Goal: Book appointment/travel/reservation

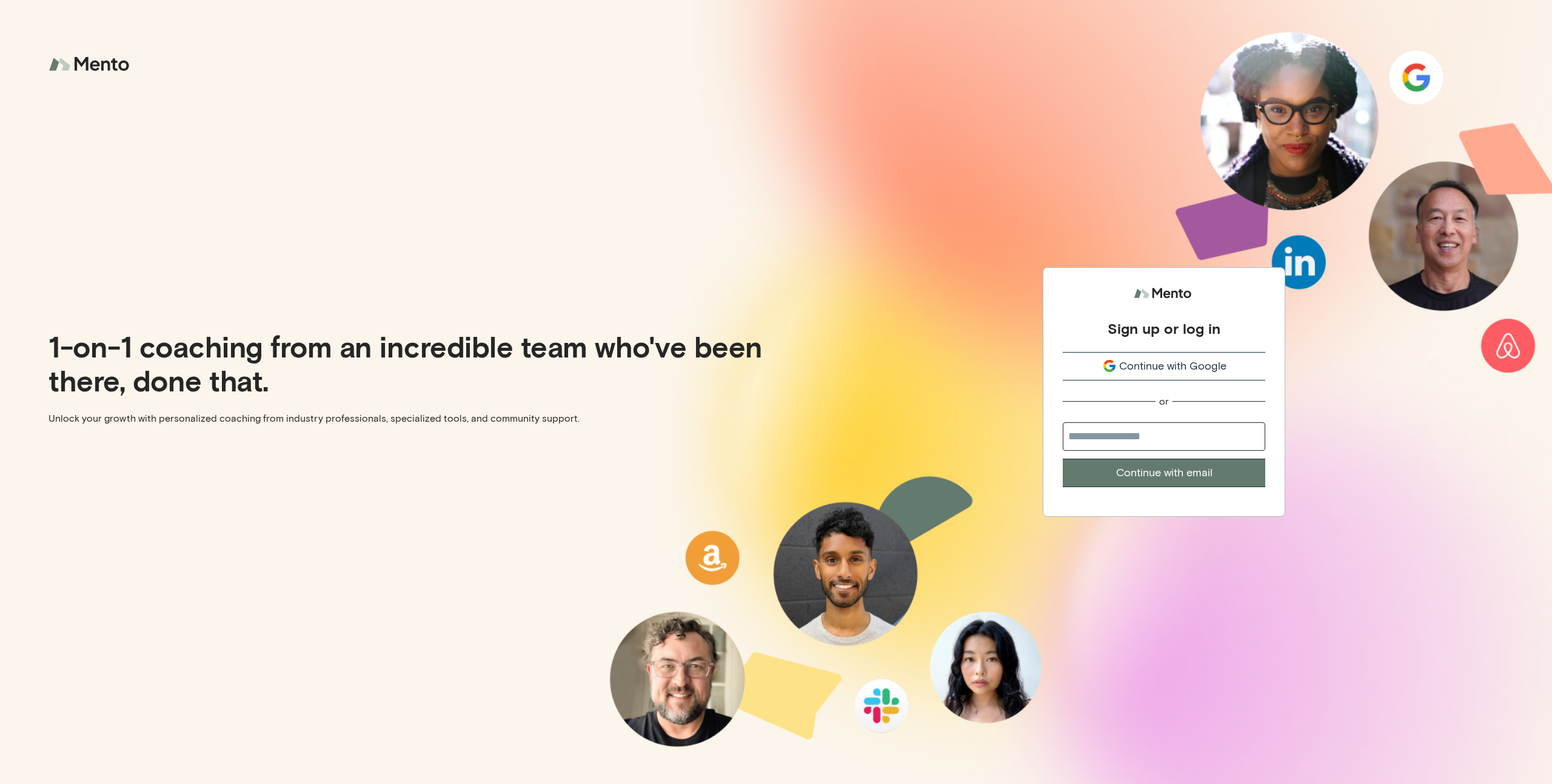
click at [1170, 439] on input "email" at bounding box center [1164, 437] width 202 height 29
type input "**********"
click at [1117, 475] on button "Continue with email" at bounding box center [1164, 473] width 202 height 29
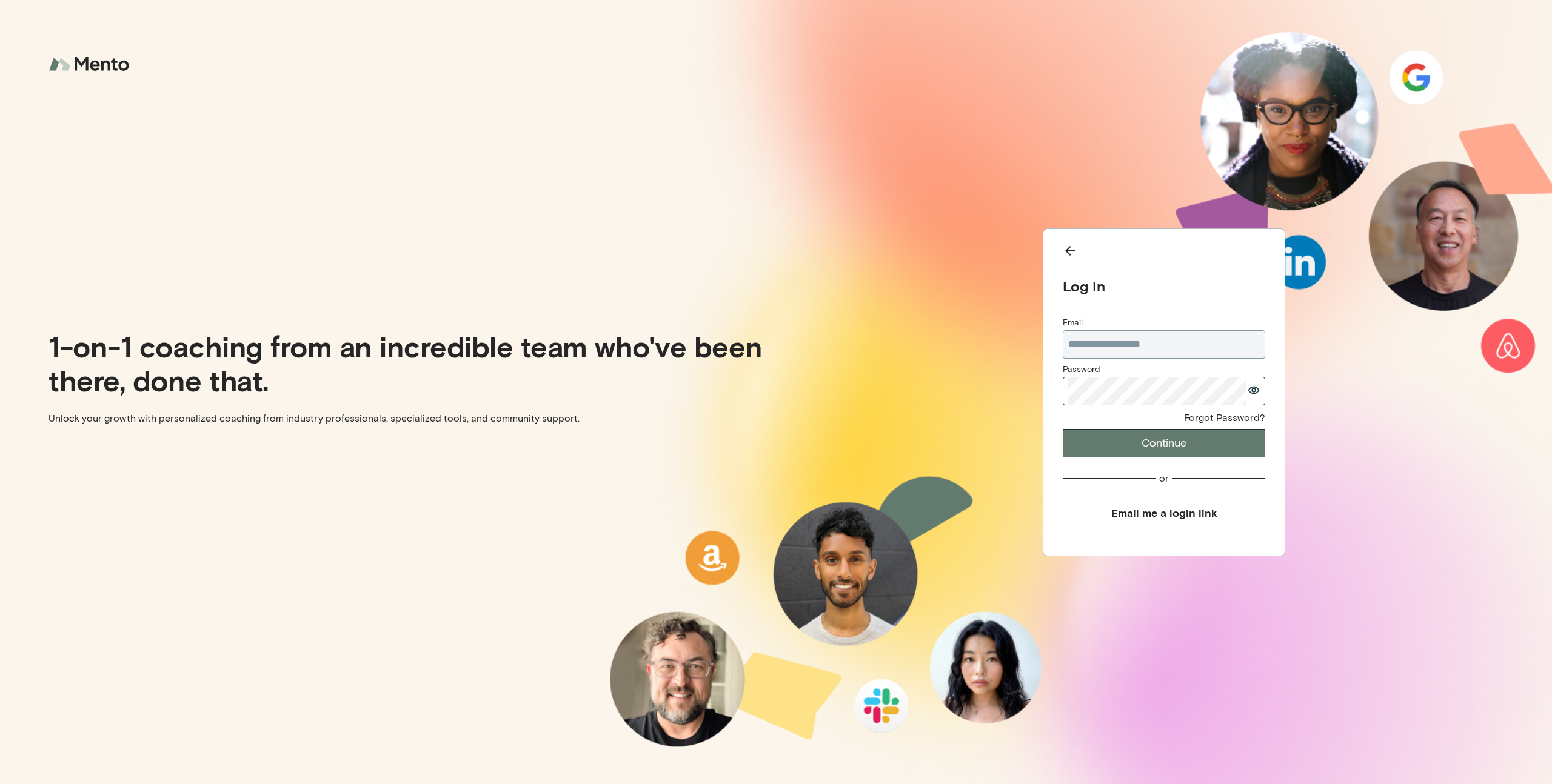
click at [1259, 389] on icon "button" at bounding box center [1254, 389] width 11 height 8
click at [1138, 445] on button "Continue" at bounding box center [1164, 443] width 202 height 29
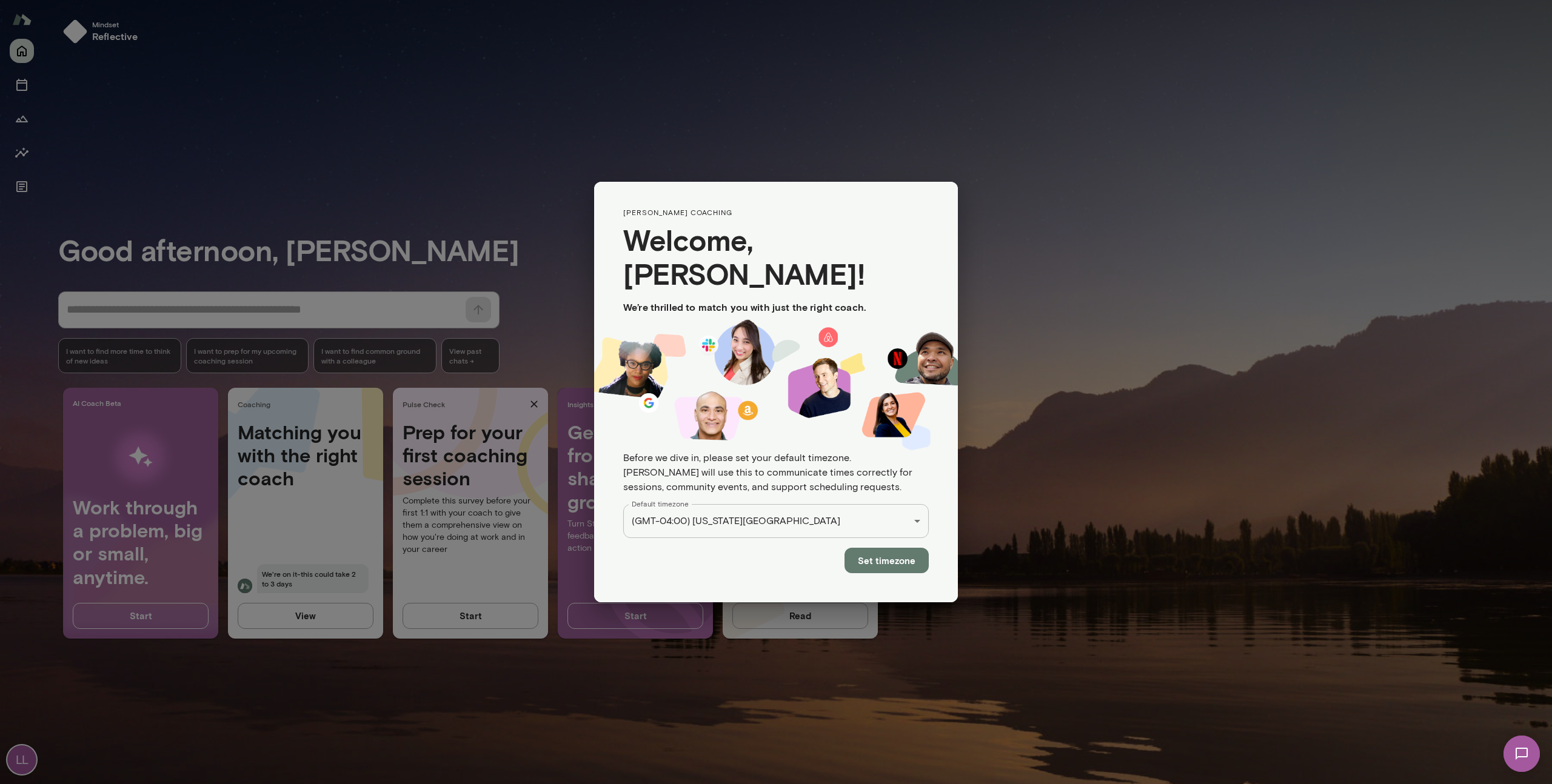
click at [887, 548] on button "Set timezone" at bounding box center [886, 561] width 84 height 25
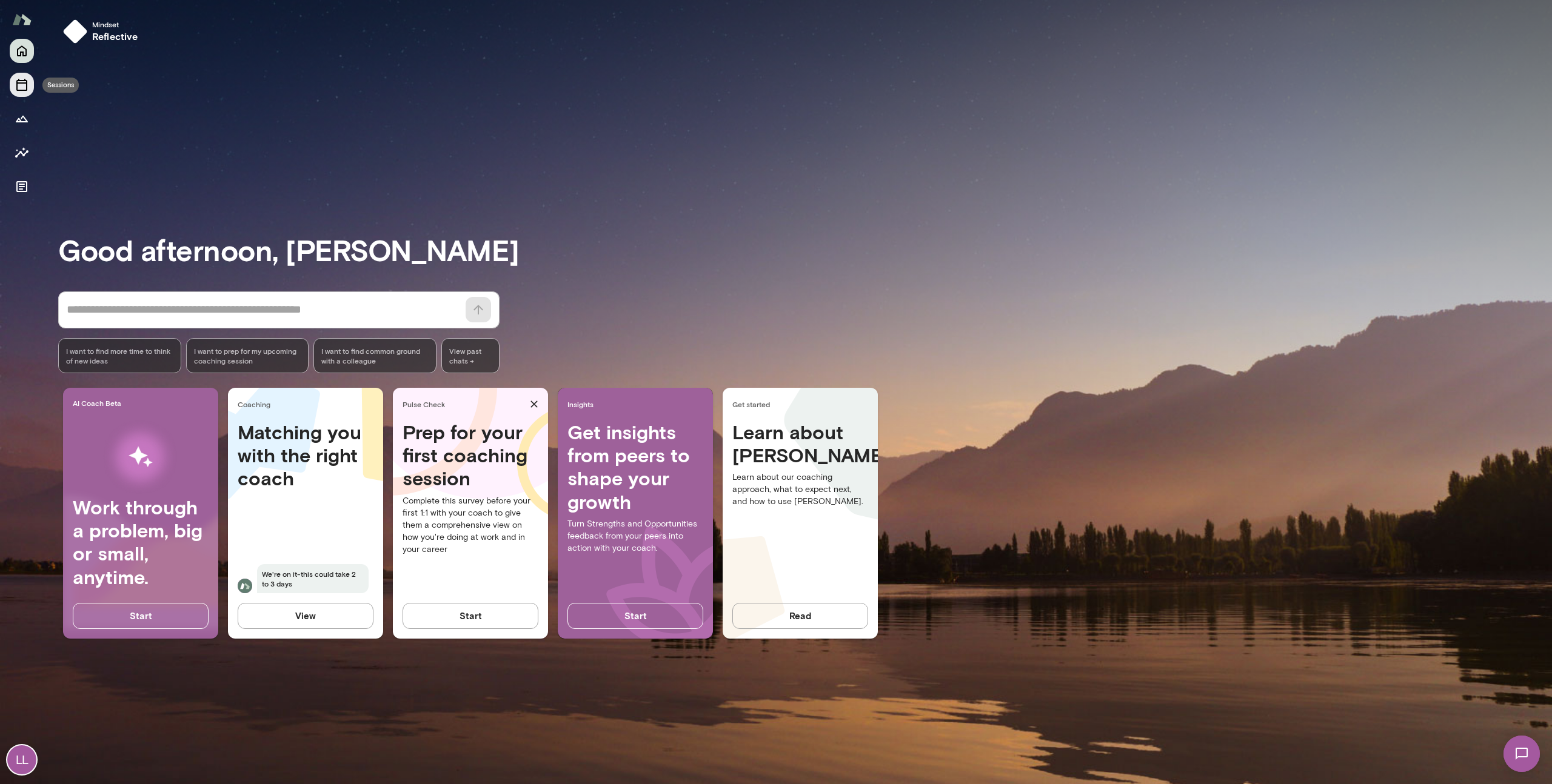
click at [27, 90] on icon "Sessions" at bounding box center [21, 84] width 14 height 14
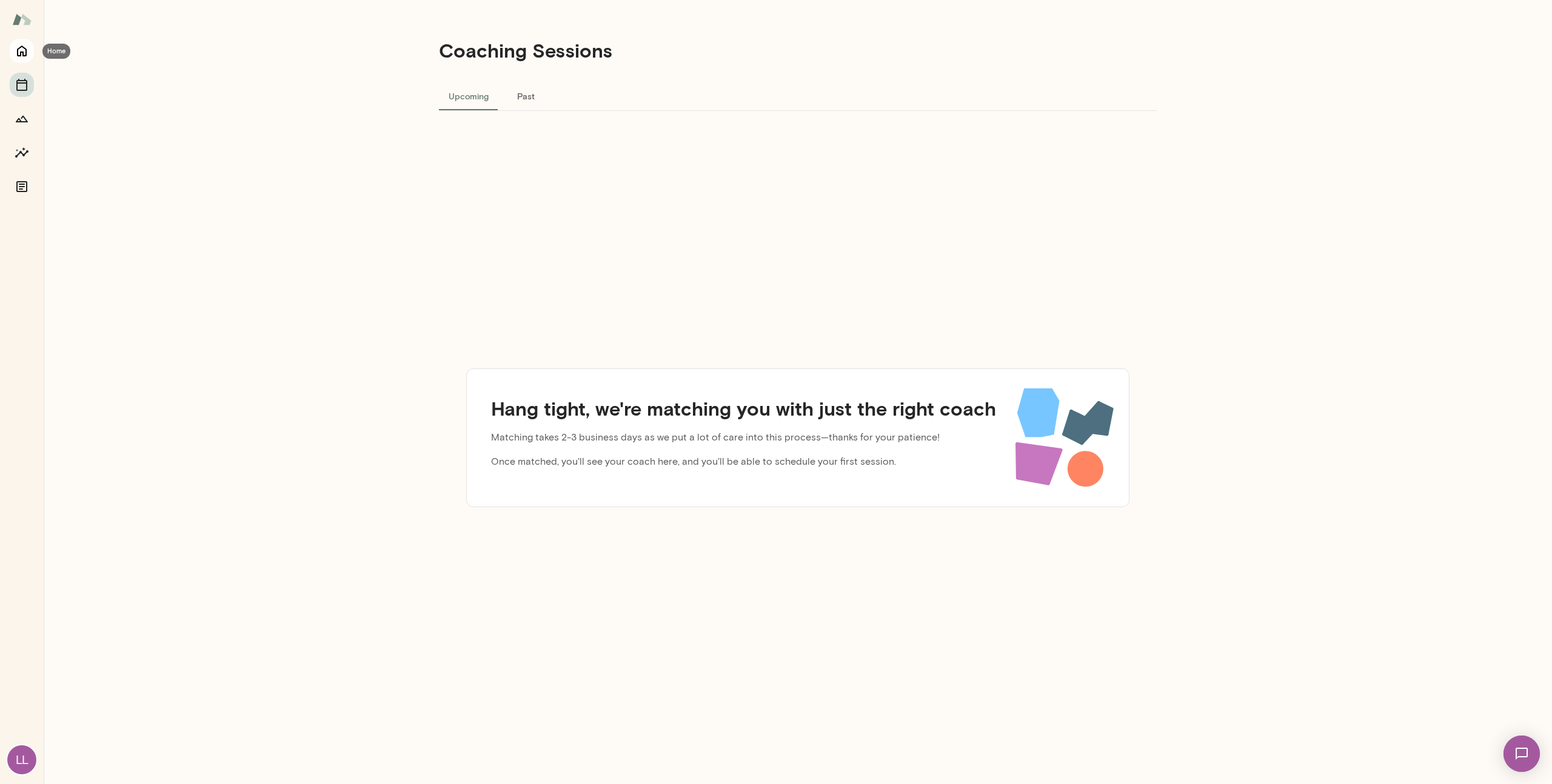
click at [20, 54] on icon "Home" at bounding box center [21, 50] width 14 height 14
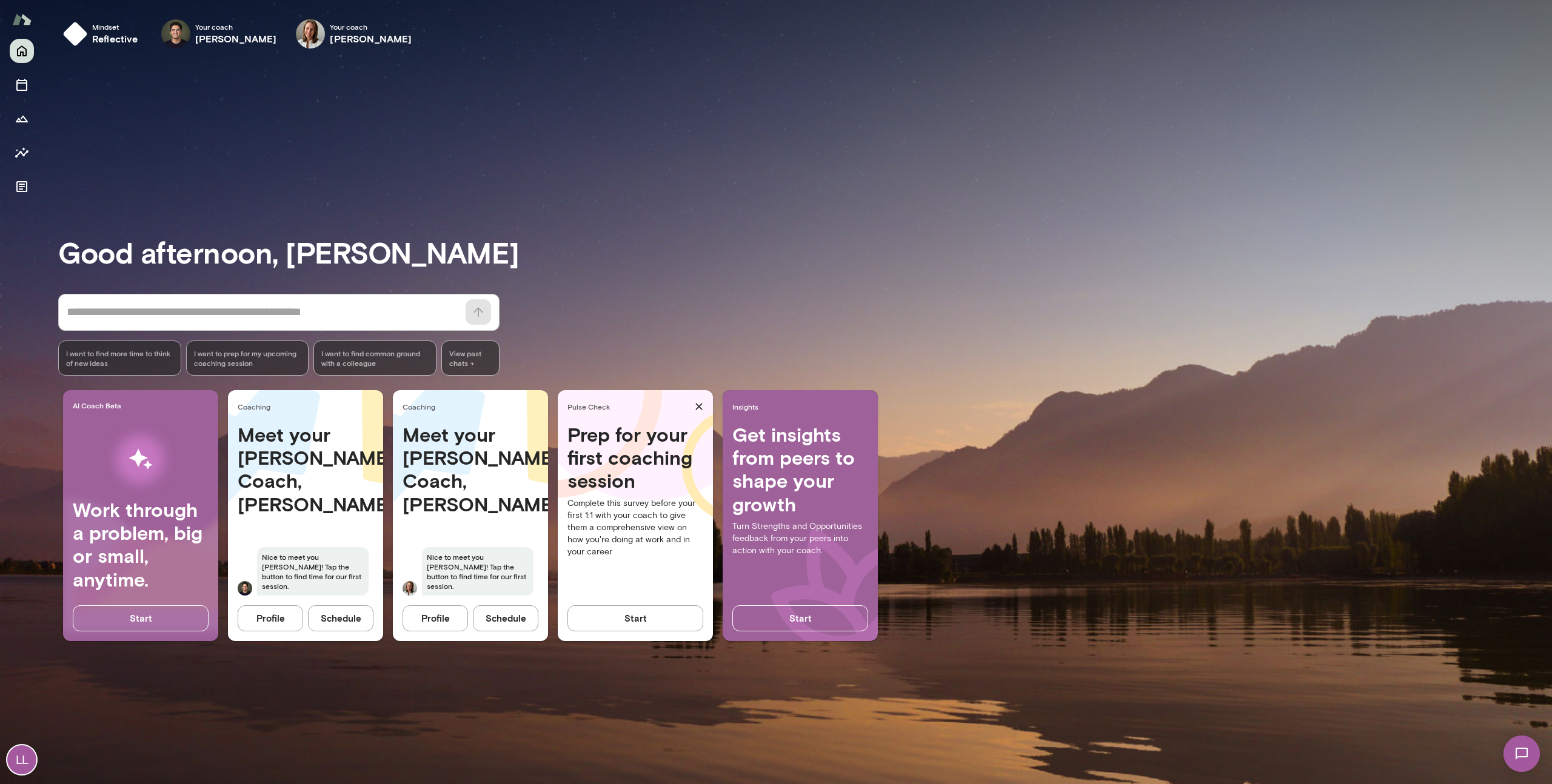
click at [326, 620] on button "Schedule" at bounding box center [340, 618] width 65 height 25
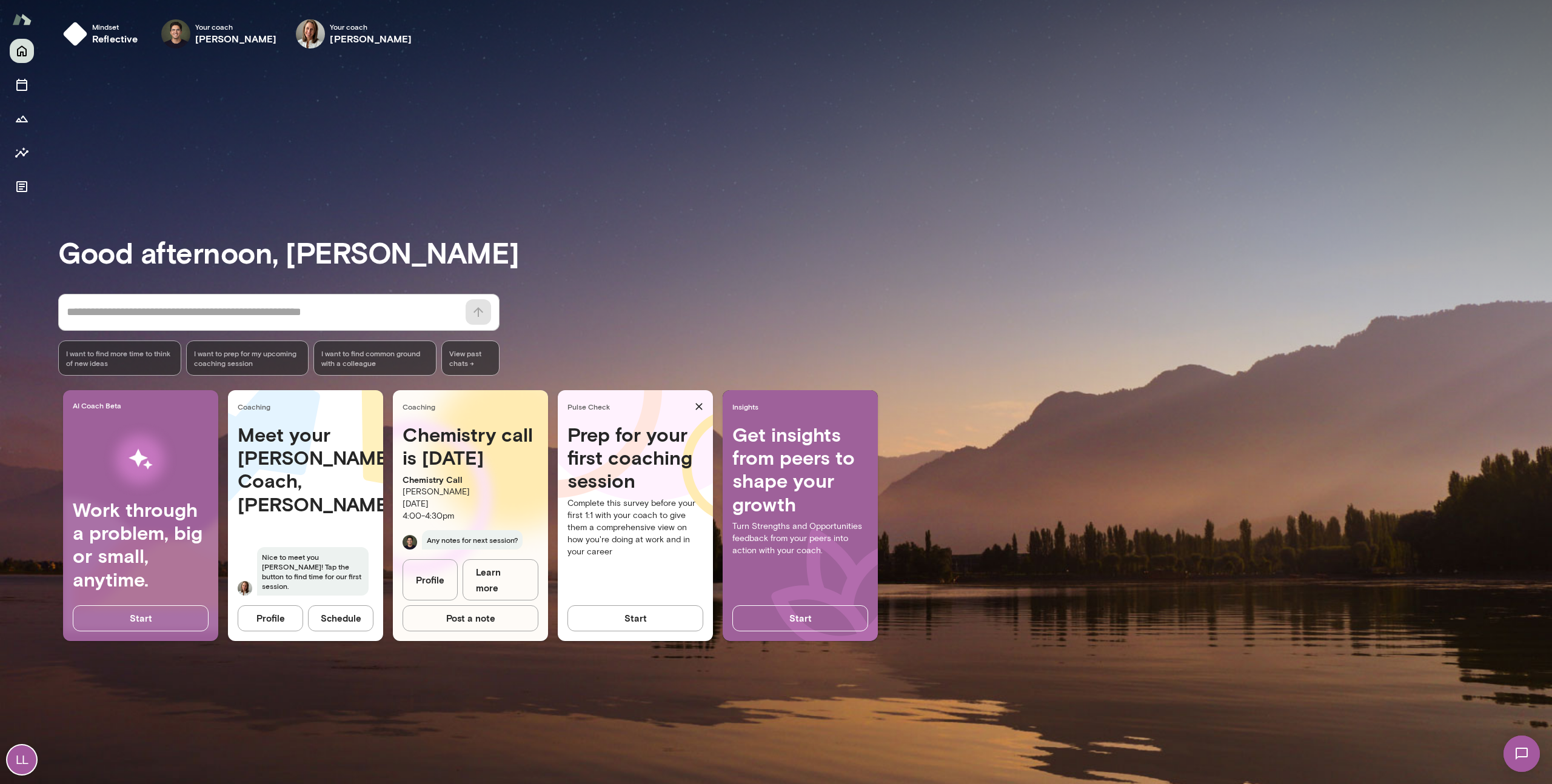
click at [317, 618] on button "Schedule" at bounding box center [340, 618] width 65 height 25
click at [336, 616] on button "Schedule" at bounding box center [340, 618] width 65 height 25
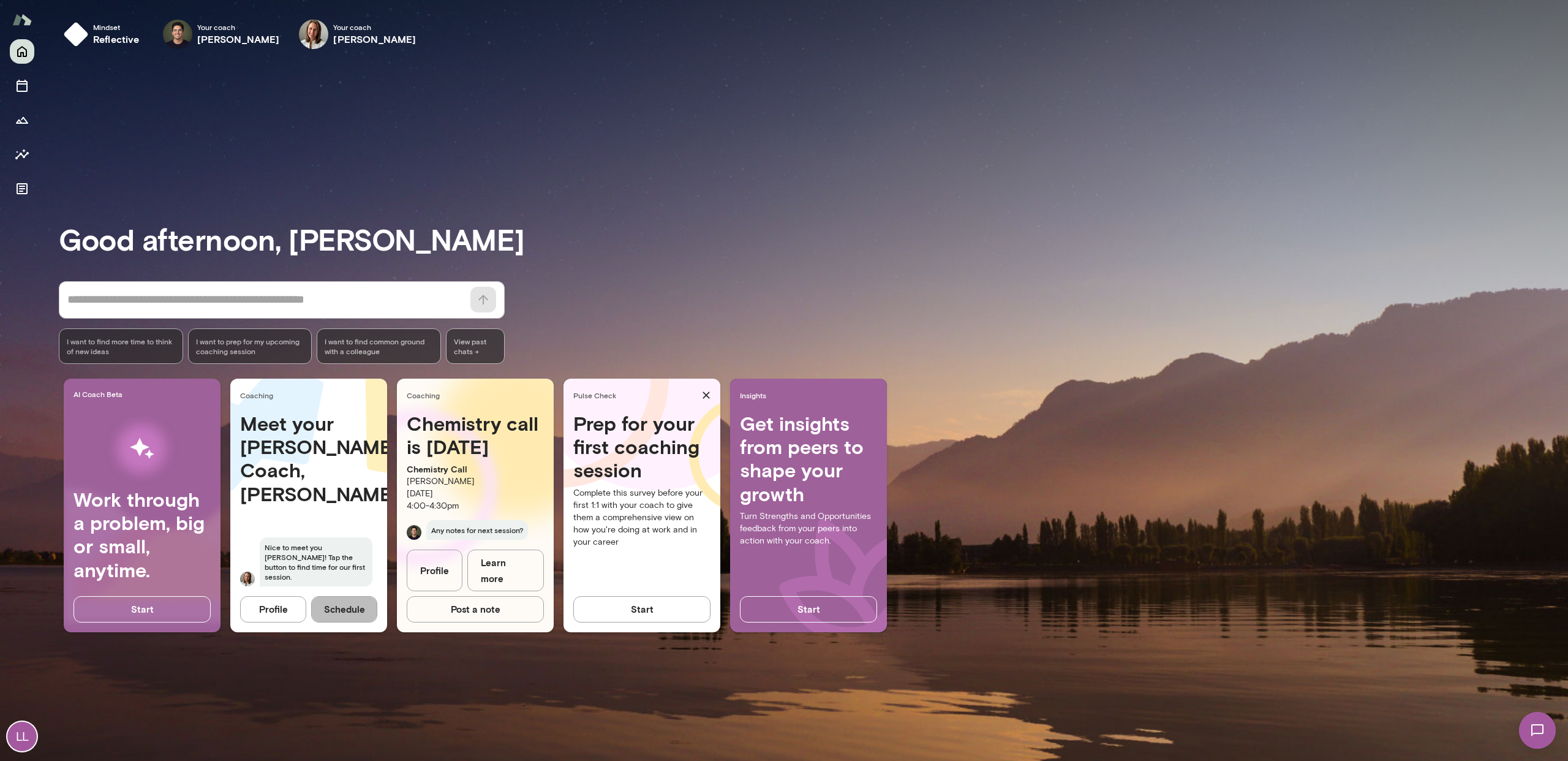
click at [350, 610] on button "Schedule" at bounding box center [343, 609] width 66 height 26
